Goal: Transaction & Acquisition: Obtain resource

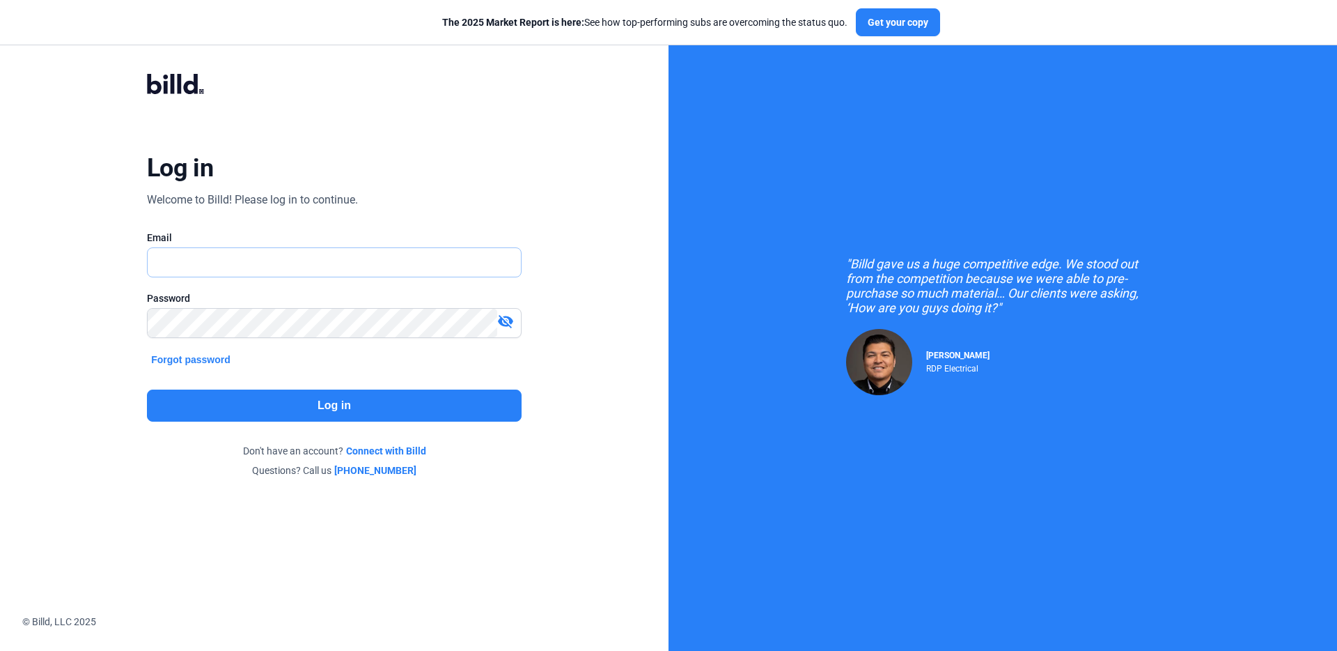
click at [224, 265] on input "text" at bounding box center [327, 262] width 358 height 29
type input "[EMAIL_ADDRESS][DOMAIN_NAME]"
click at [281, 407] on button "Log in" at bounding box center [334, 405] width 375 height 32
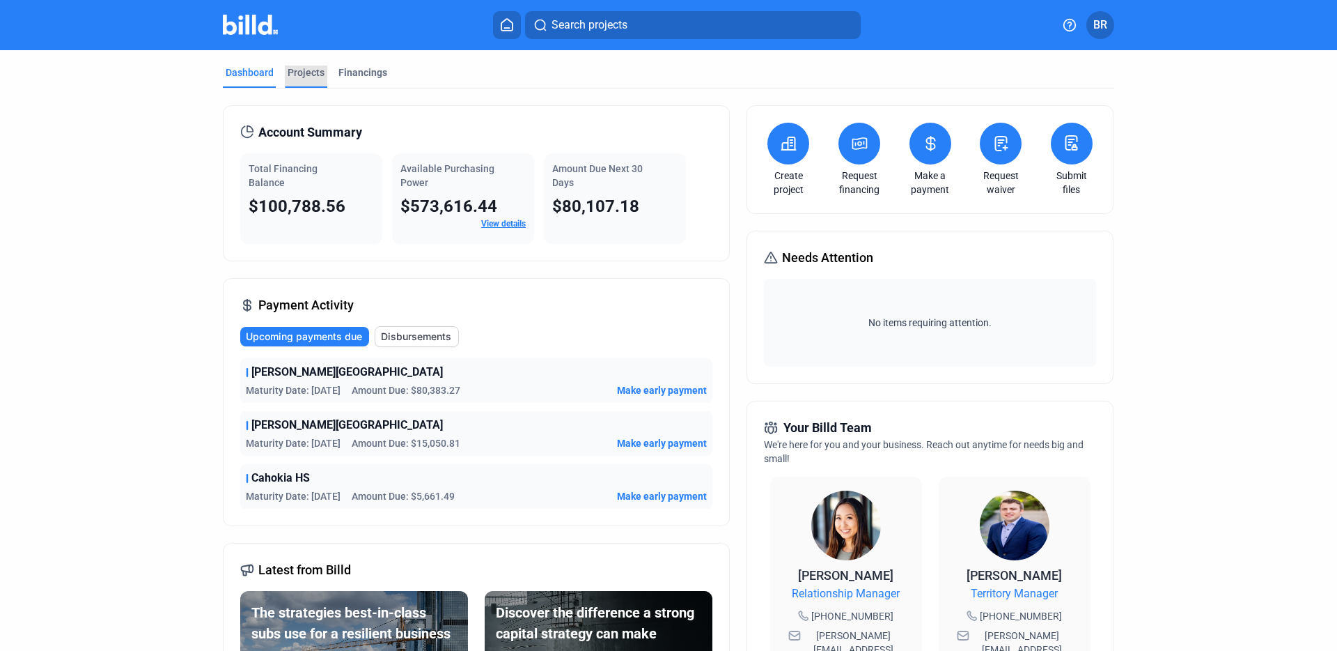
click at [297, 72] on div "Projects" at bounding box center [306, 72] width 37 height 14
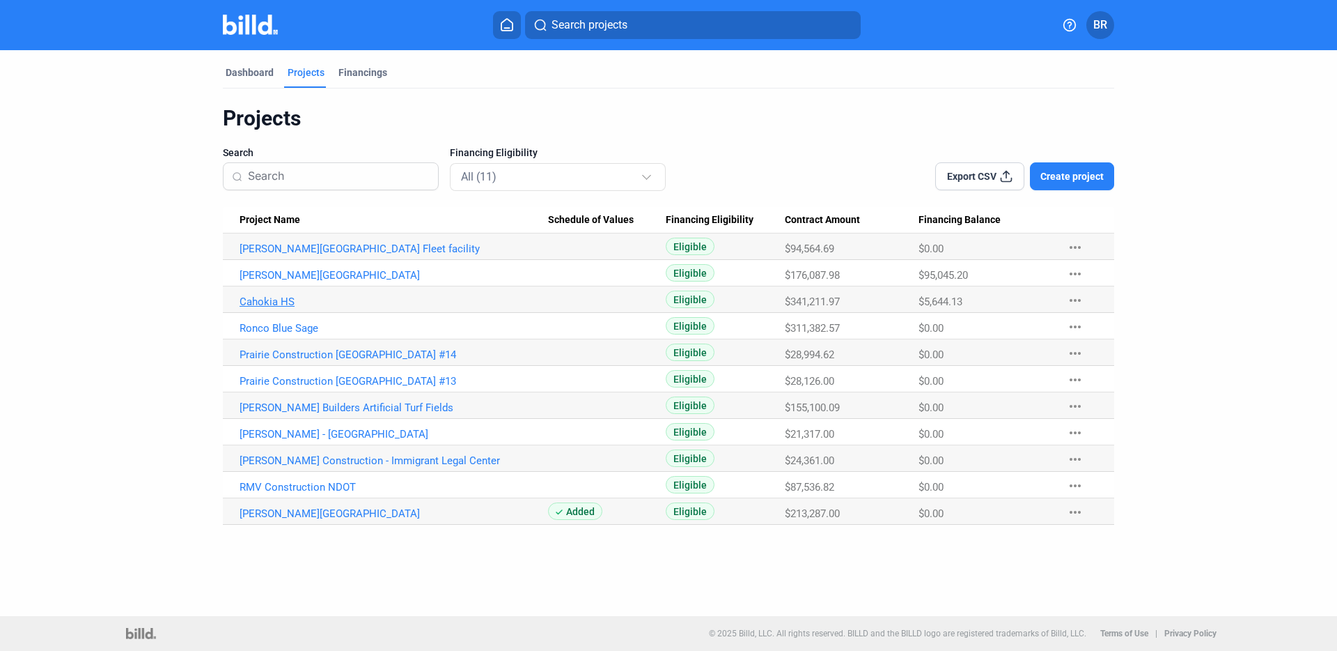
click at [263, 295] on link "Cahokia HS" at bounding box center [394, 301] width 309 height 13
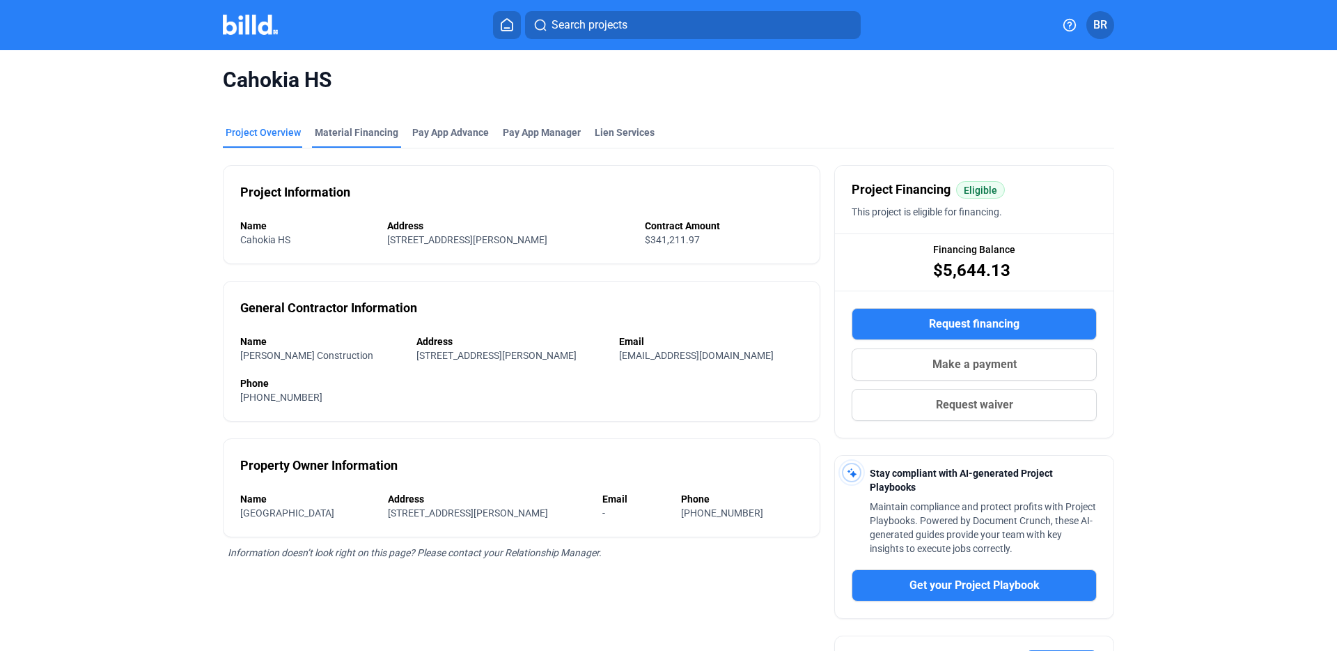
click at [361, 130] on div "Material Financing" at bounding box center [357, 132] width 84 height 14
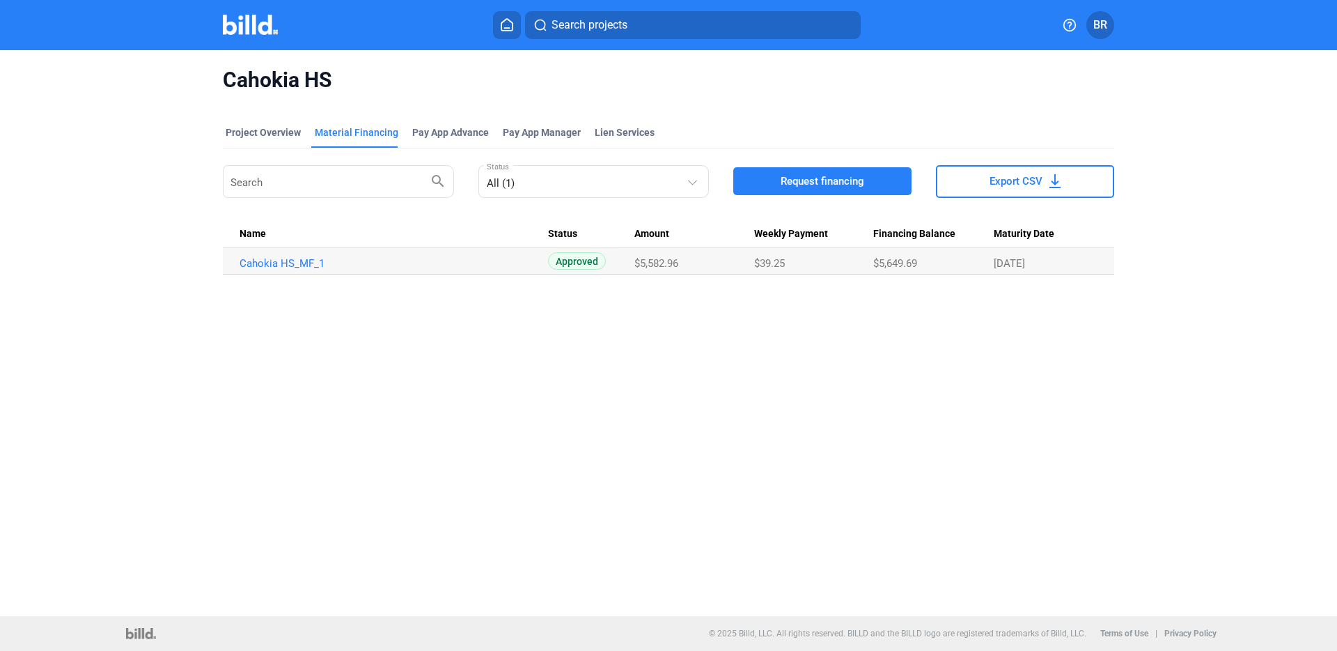
click at [862, 182] on span "Request financing" at bounding box center [823, 181] width 84 height 14
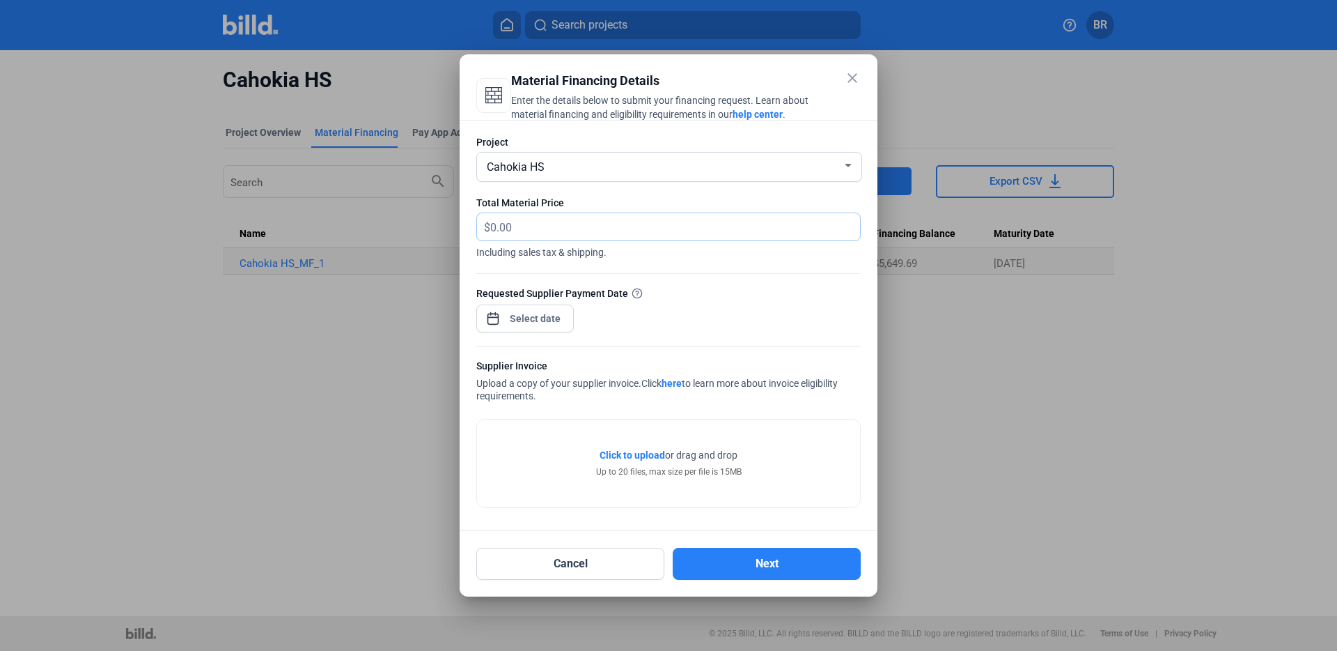
click at [628, 226] on input "text" at bounding box center [675, 226] width 370 height 27
type input "6,734.60"
click at [542, 306] on div at bounding box center [536, 318] width 60 height 25
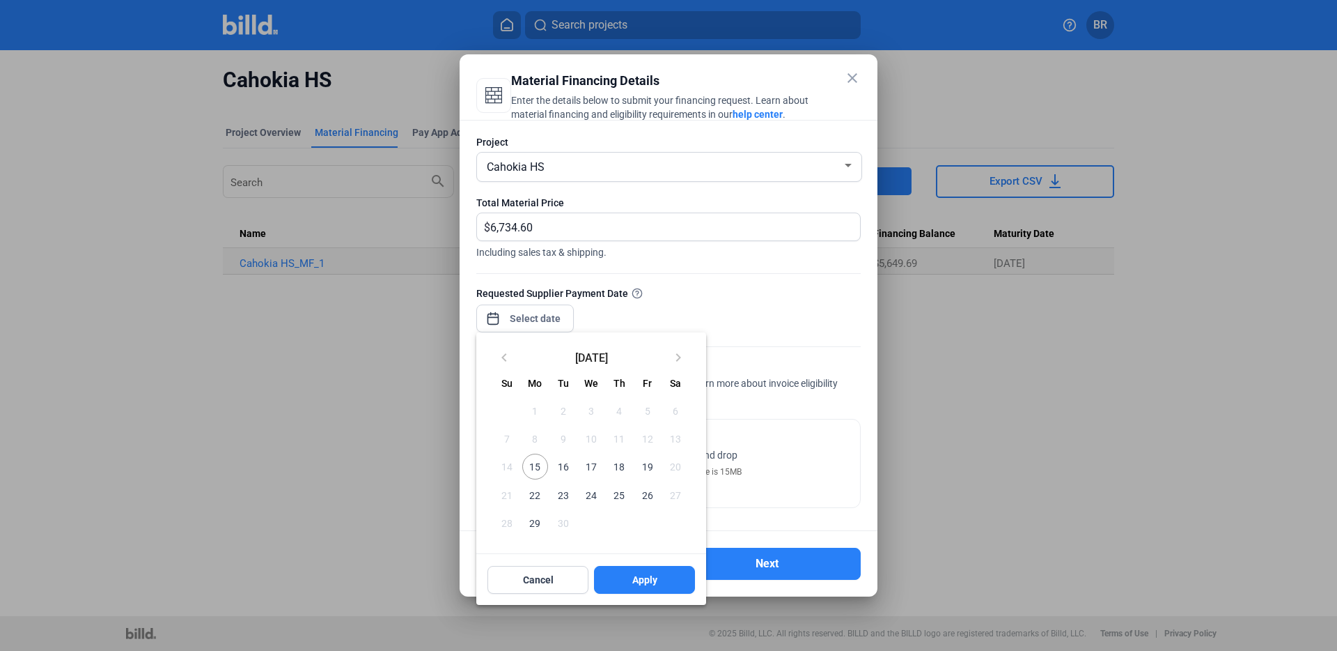
click at [534, 460] on span "15" at bounding box center [534, 465] width 25 height 25
click at [639, 574] on span "Apply" at bounding box center [644, 580] width 25 height 14
type input "[DATE]"
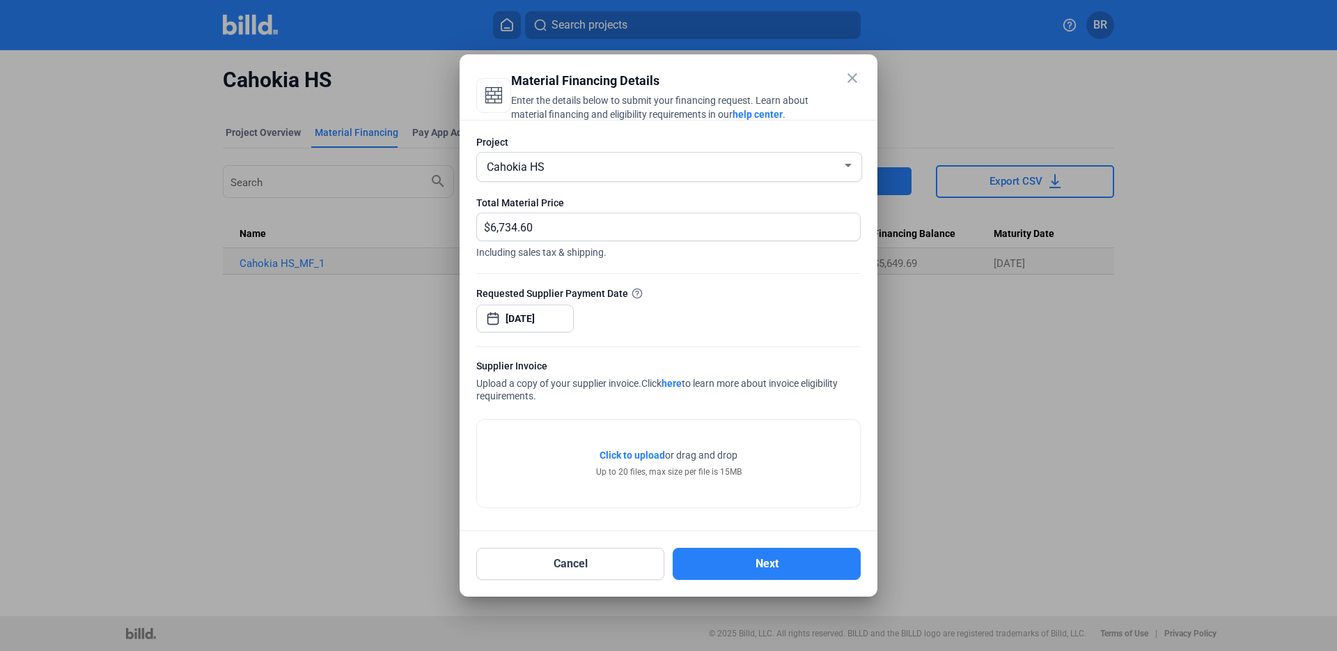
click at [628, 451] on span "Click to upload" at bounding box center [632, 454] width 65 height 11
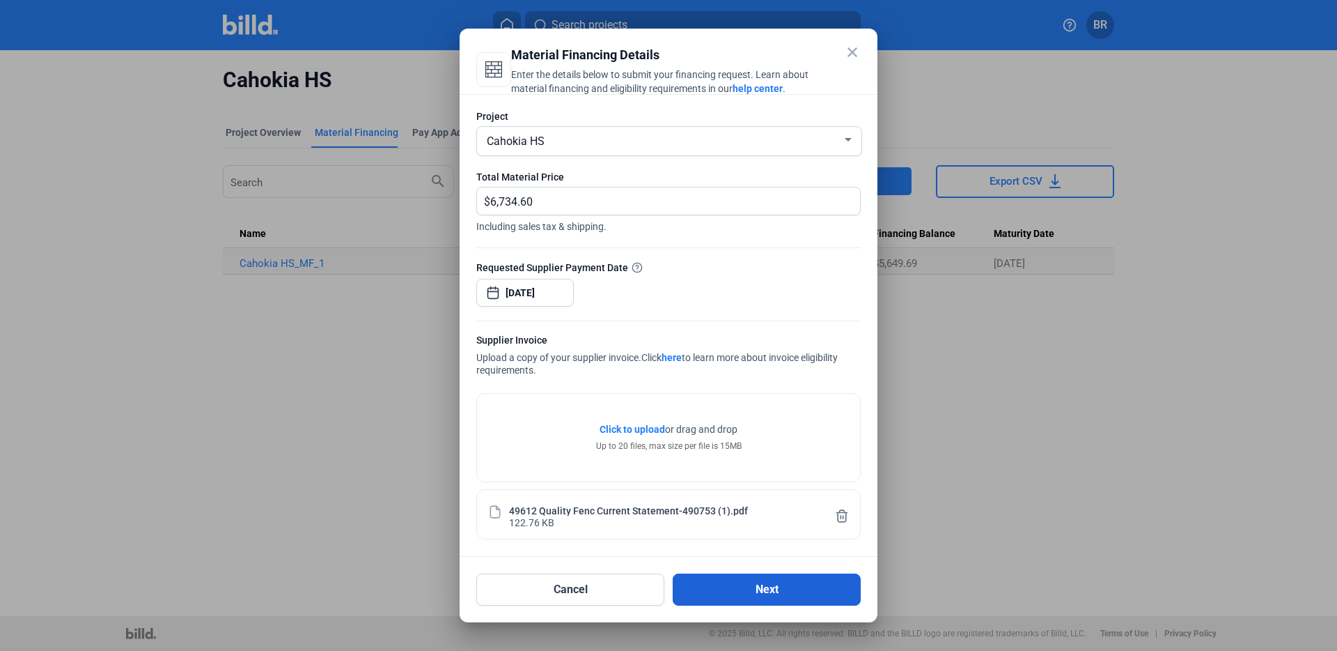
click at [776, 582] on button "Next" at bounding box center [767, 589] width 188 height 32
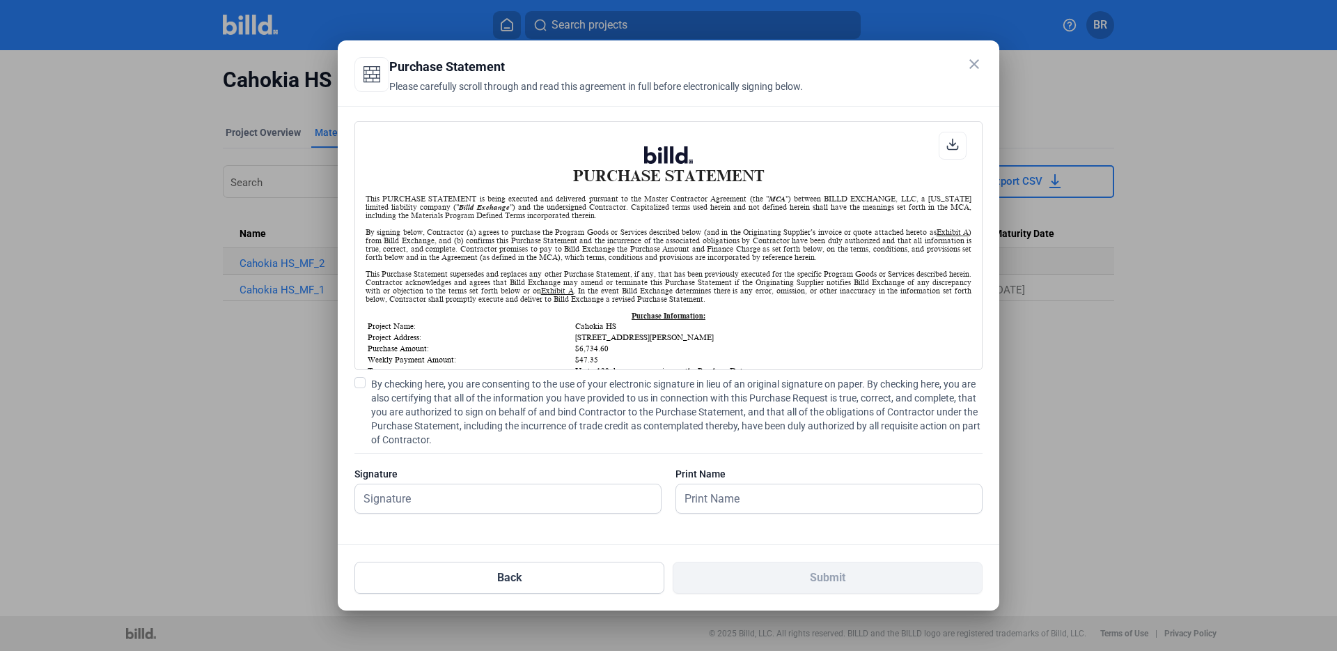
scroll to position [1, 0]
click at [574, 504] on input "text" at bounding box center [508, 498] width 306 height 29
type input "[PERSON_NAME]"
click at [731, 506] on input "[PERSON_NAME]" at bounding box center [821, 498] width 290 height 29
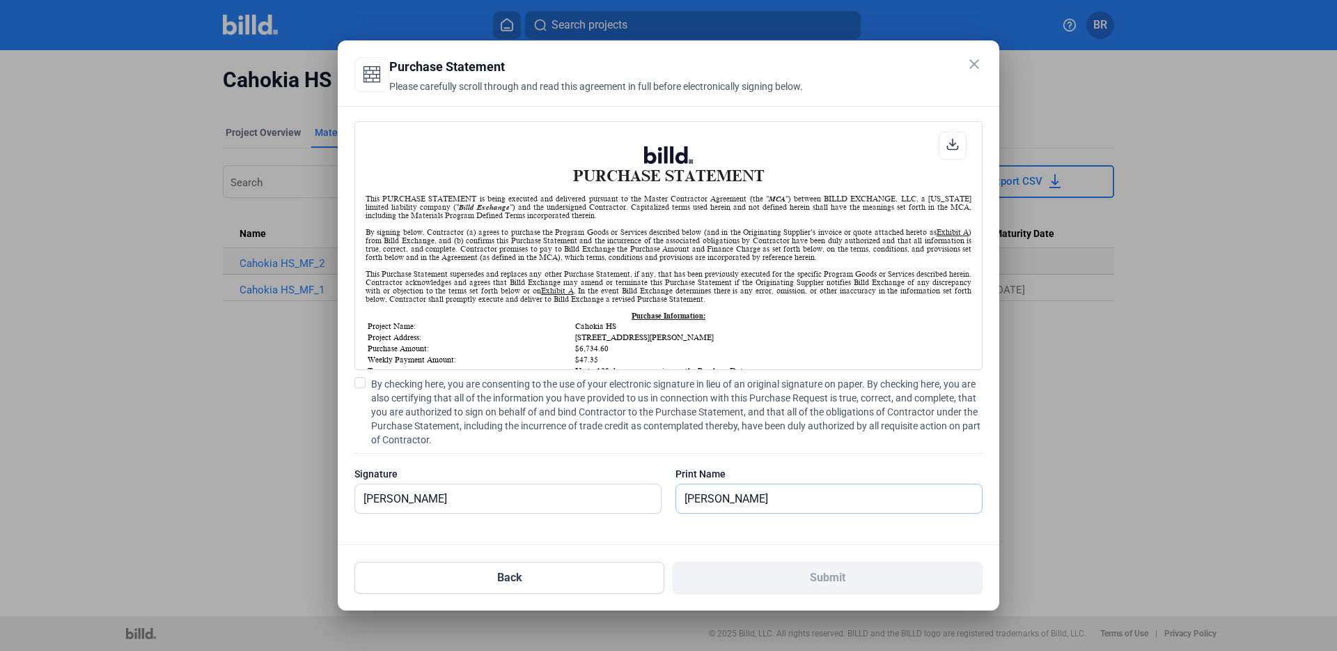
click at [731, 506] on input "[PERSON_NAME]" at bounding box center [829, 498] width 306 height 29
click at [421, 481] on div "Signature [PERSON_NAME]" at bounding box center [508, 497] width 307 height 61
click at [395, 504] on input "[PERSON_NAME]" at bounding box center [508, 498] width 306 height 29
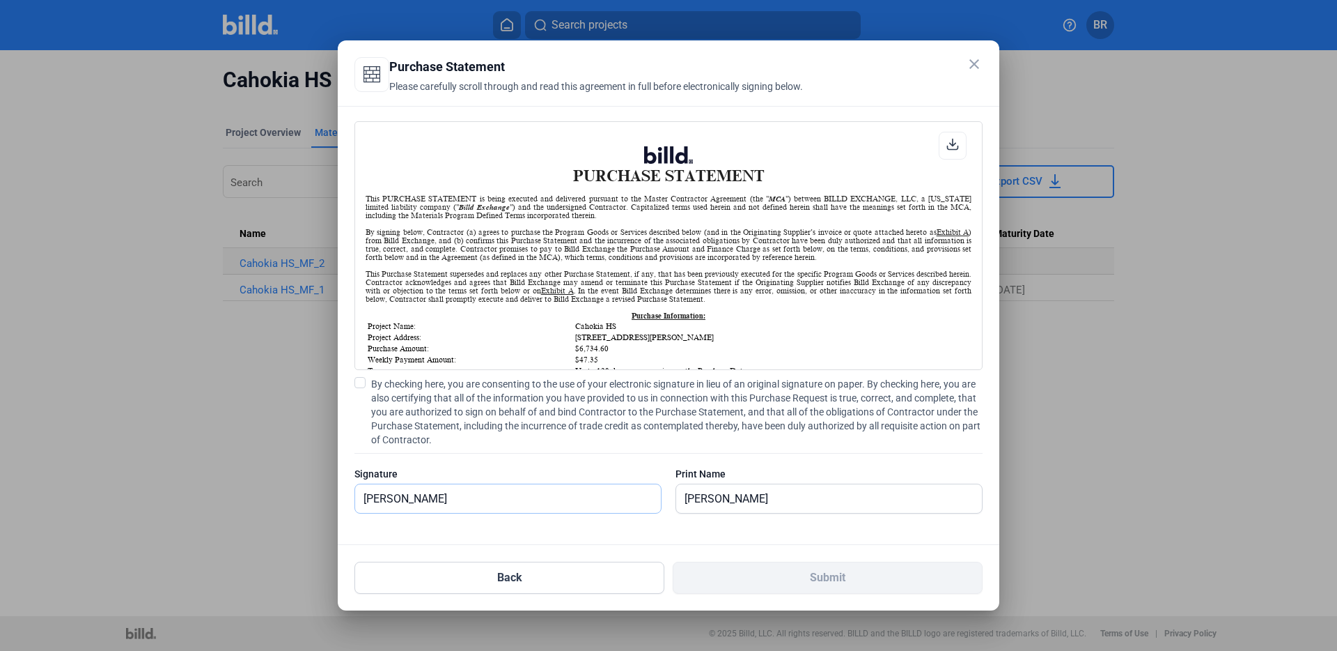
type input "[PERSON_NAME]"
click at [917, 476] on div "Print Name" at bounding box center [829, 474] width 307 height 14
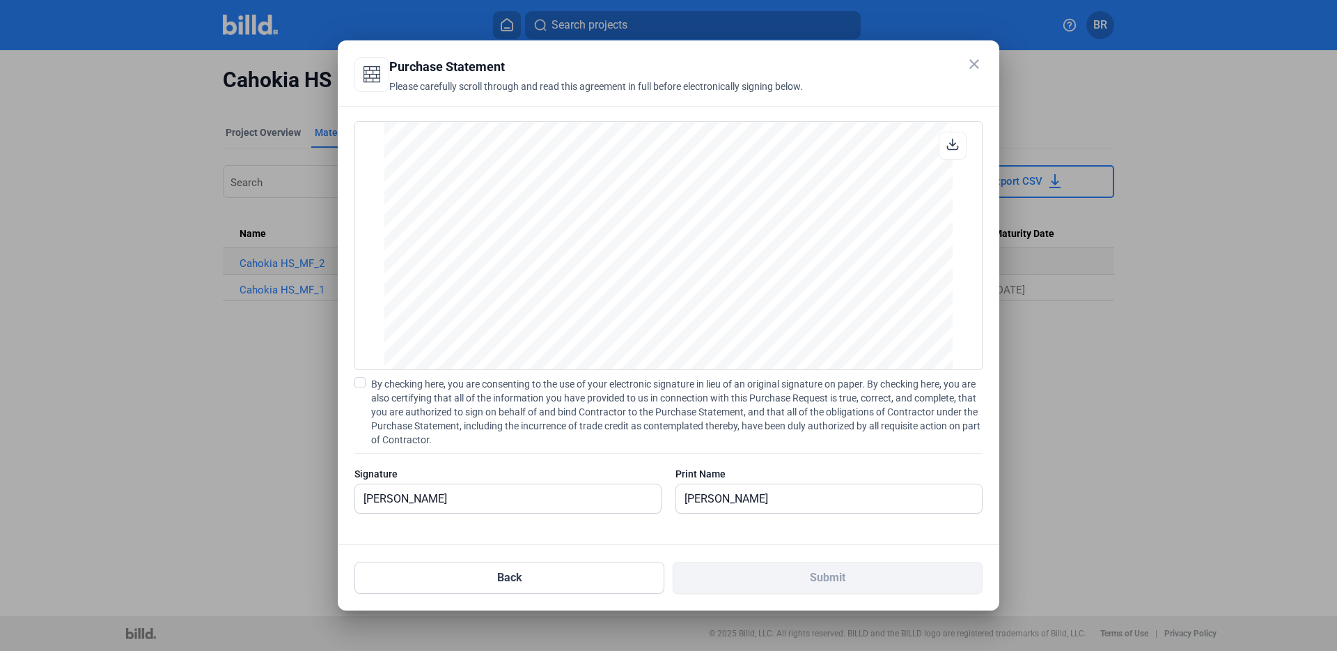
scroll to position [1160, 0]
click at [534, 536] on div "PURCHASE STATEMENT This PURCHASE STATEMENT is being executed and delivered purs…" at bounding box center [669, 325] width 662 height 439
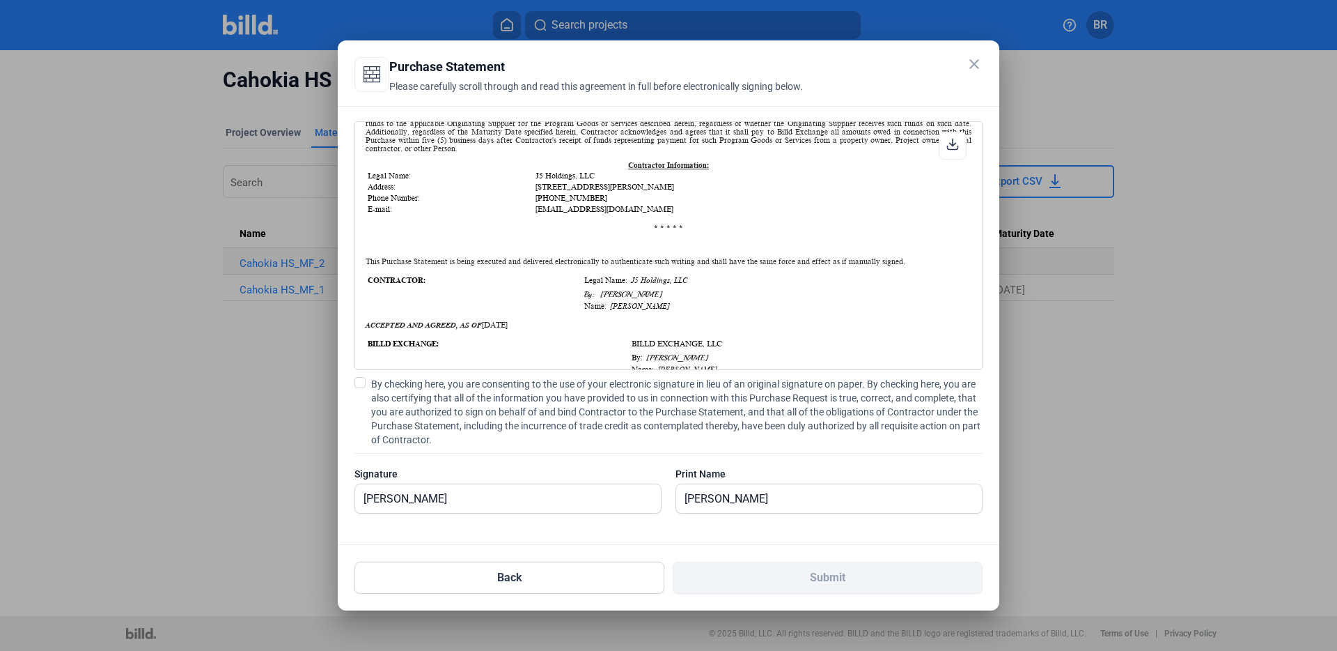
click at [362, 384] on span at bounding box center [360, 382] width 11 height 11
click at [0, 0] on input "By checking here, you are consenting to the use of your electronic signature in…" at bounding box center [0, 0] width 0 height 0
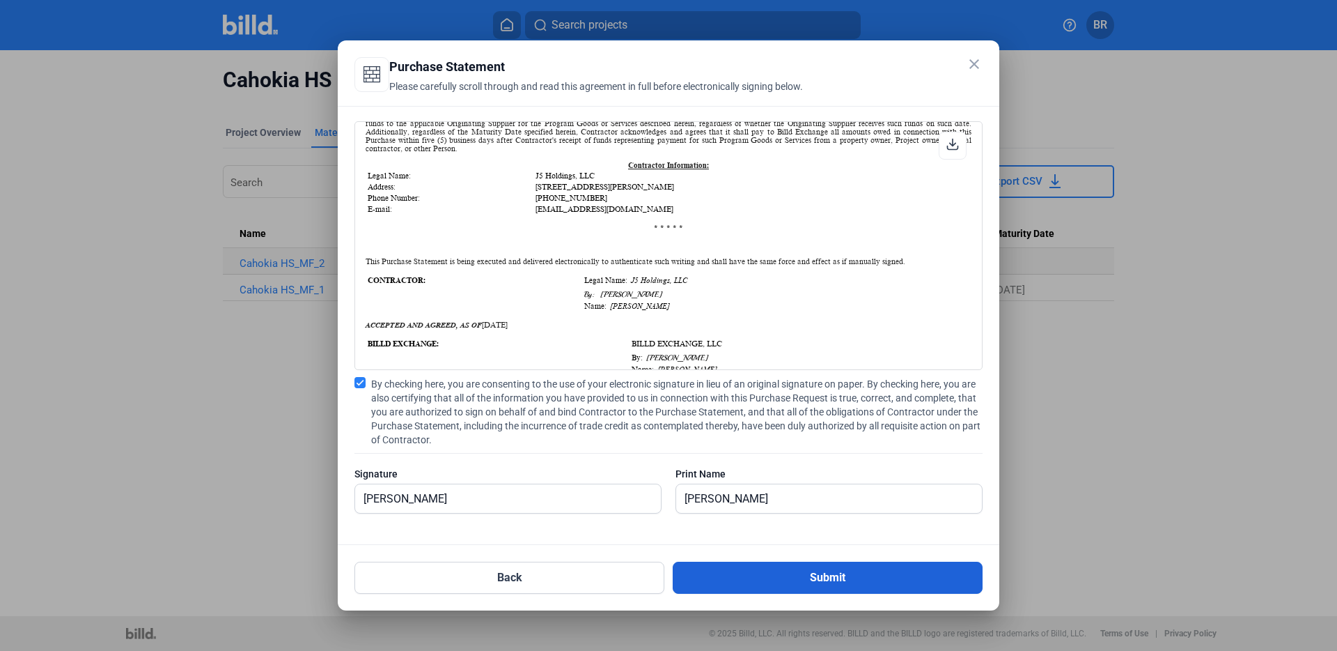
click at [851, 573] on button "Submit" at bounding box center [828, 577] width 310 height 32
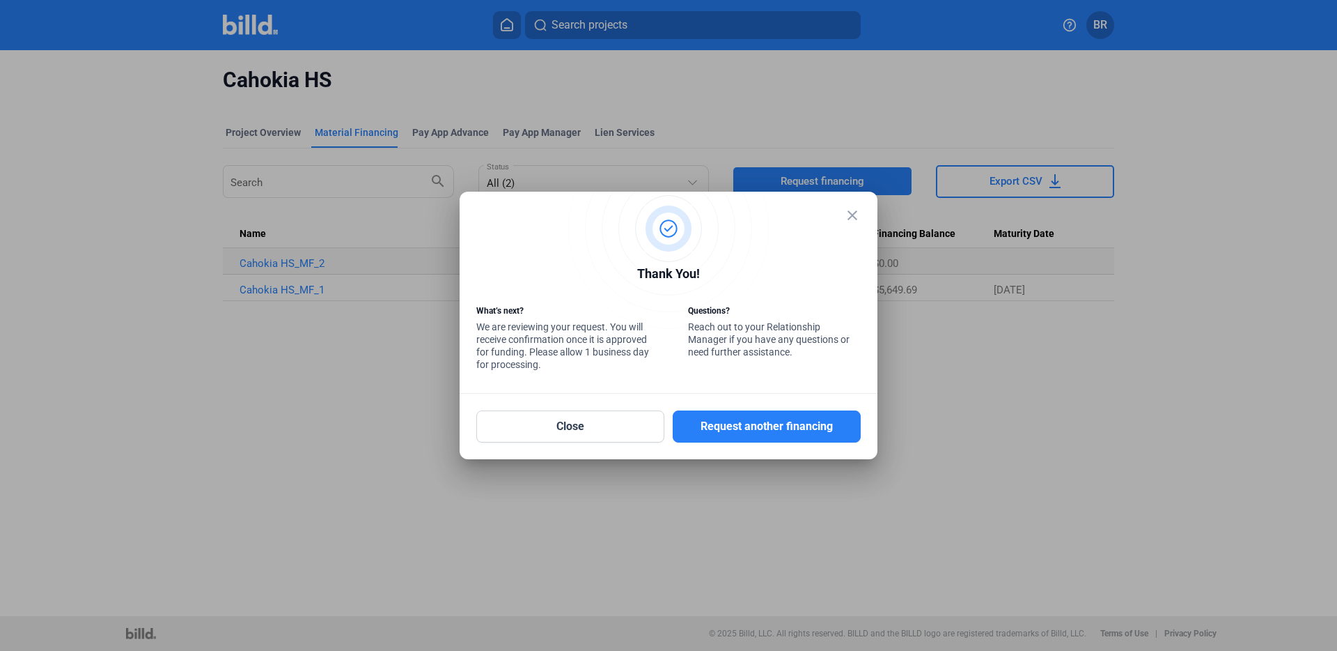
drag, startPoint x: 784, startPoint y: 432, endPoint x: 769, endPoint y: 580, distance: 149.2
click at [769, 582] on div "close Thank You! What’s next? We are reviewing your request. You will receive c…" at bounding box center [668, 325] width 1337 height 651
click at [850, 212] on mat-icon "close" at bounding box center [852, 215] width 17 height 17
